Goal: Navigation & Orientation: Find specific page/section

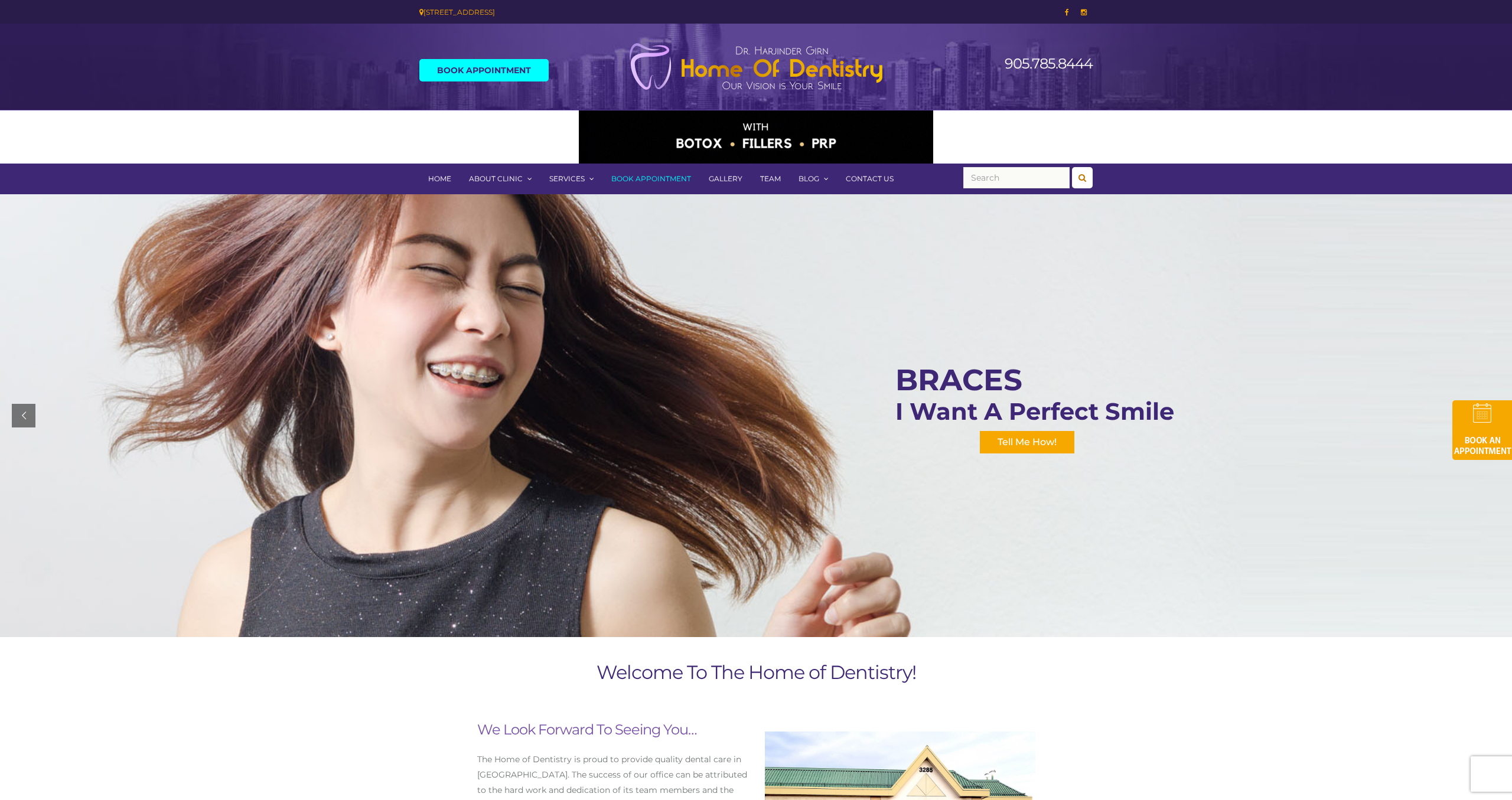
click at [715, 180] on link "Gallery" at bounding box center [725, 178] width 51 height 30
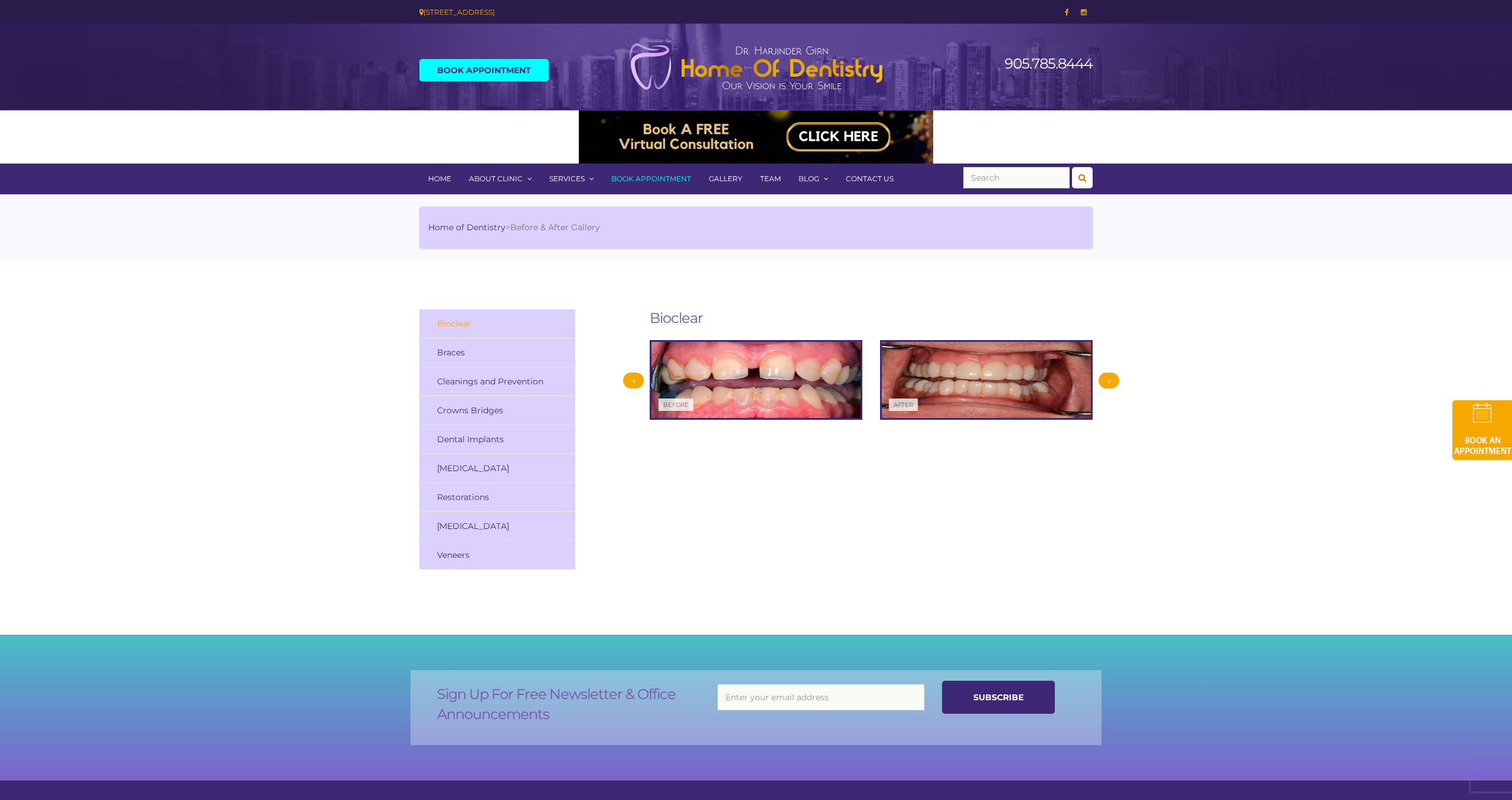
click at [767, 178] on link "Team" at bounding box center [770, 178] width 38 height 30
click at [811, 176] on link "Blog" at bounding box center [813, 178] width 47 height 30
click at [722, 176] on link "Gallery" at bounding box center [725, 178] width 51 height 30
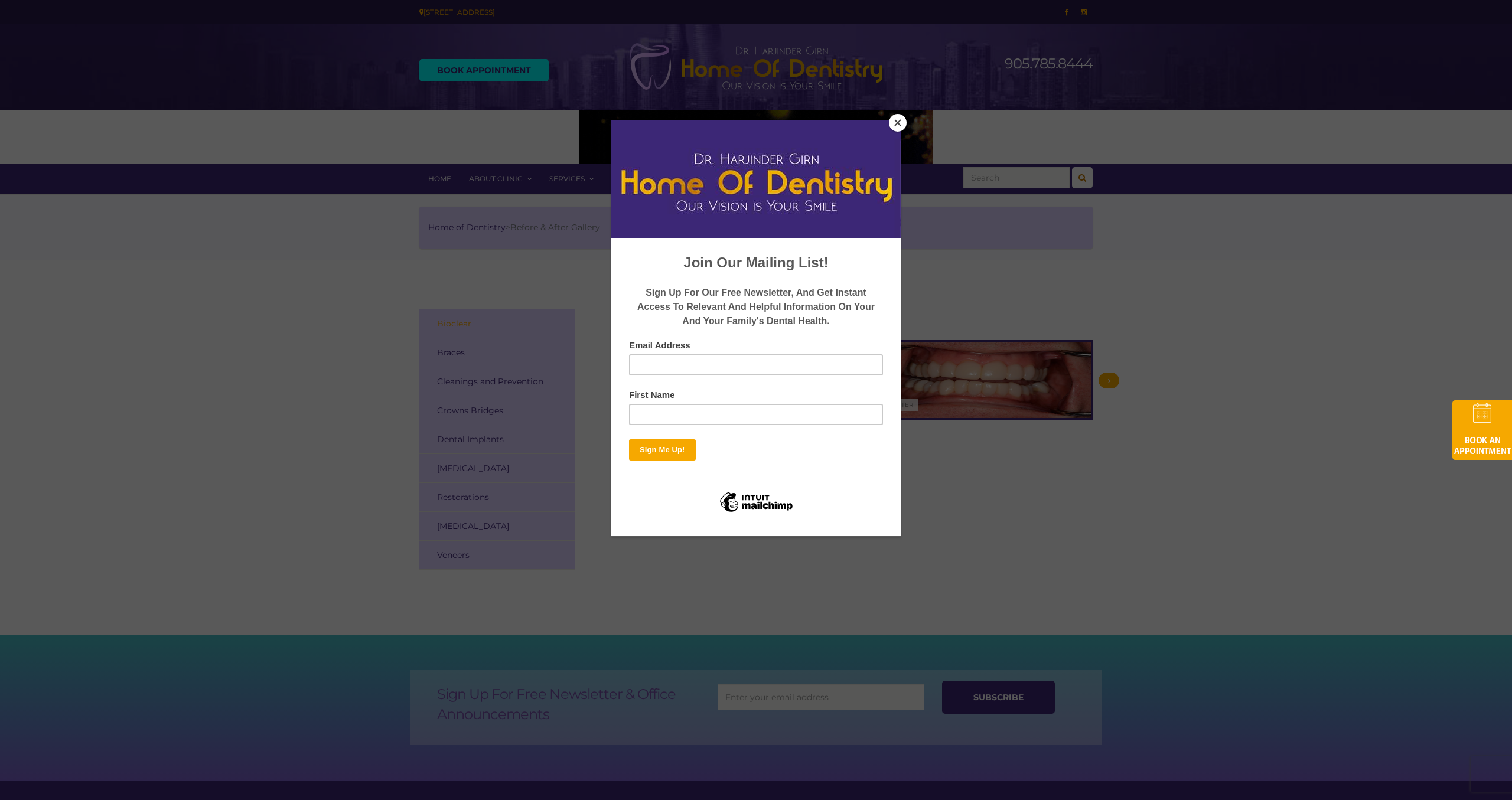
click at [899, 121] on button "Close" at bounding box center [898, 123] width 18 height 18
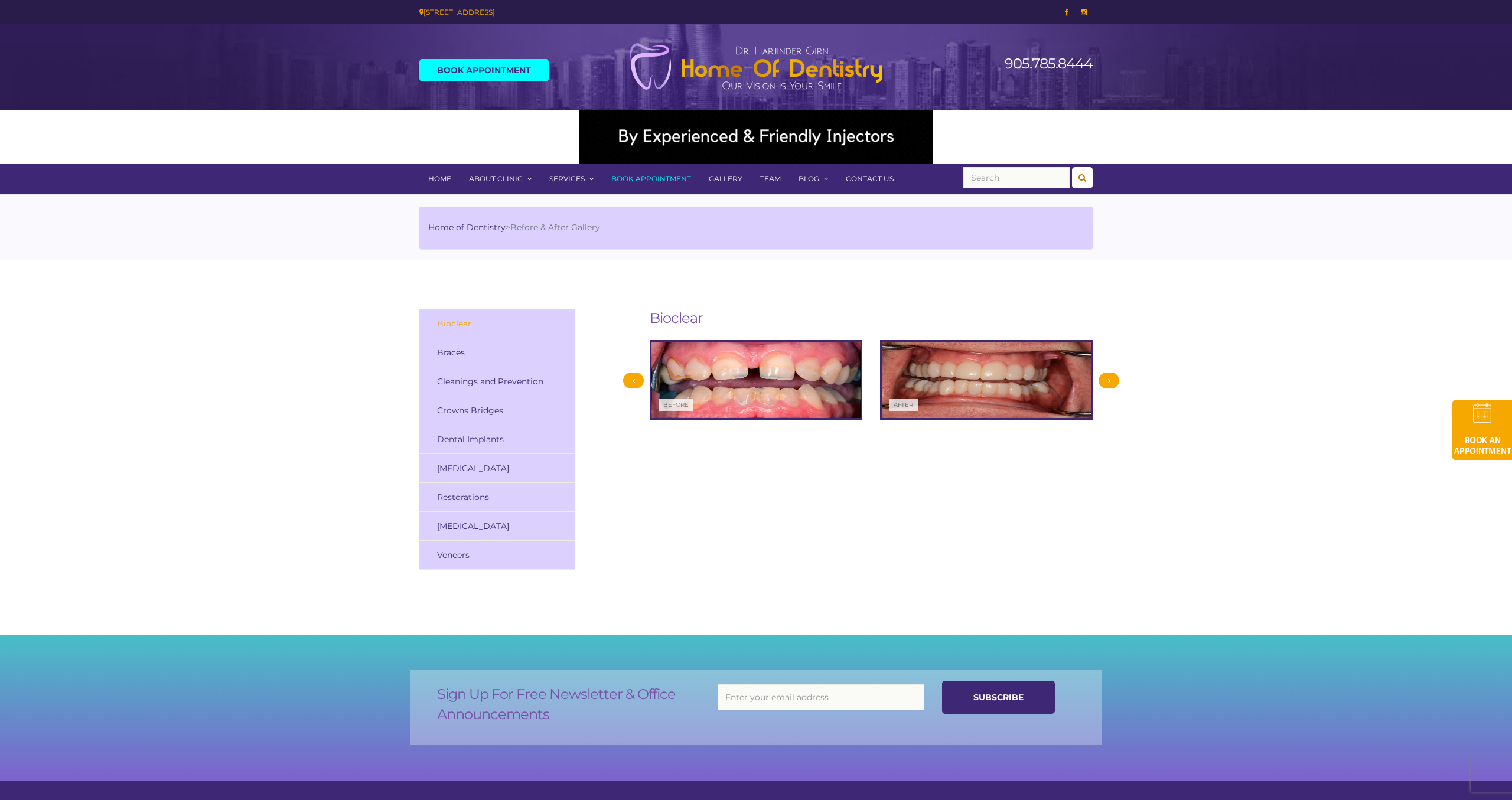
click at [440, 179] on link "Home" at bounding box center [440, 178] width 41 height 30
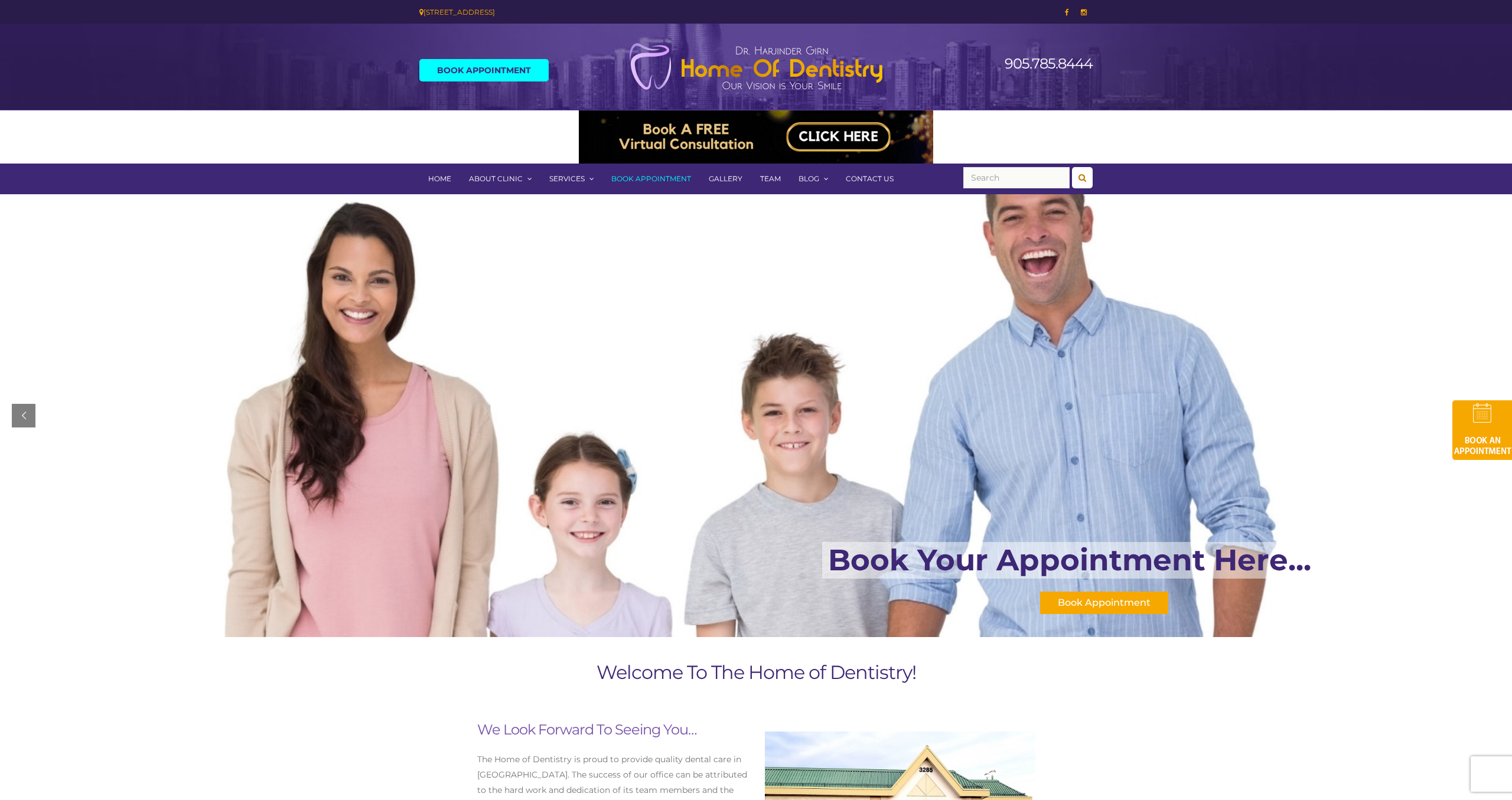
click at [446, 179] on link "Home" at bounding box center [440, 178] width 41 height 30
